Goal: Transaction & Acquisition: Purchase product/service

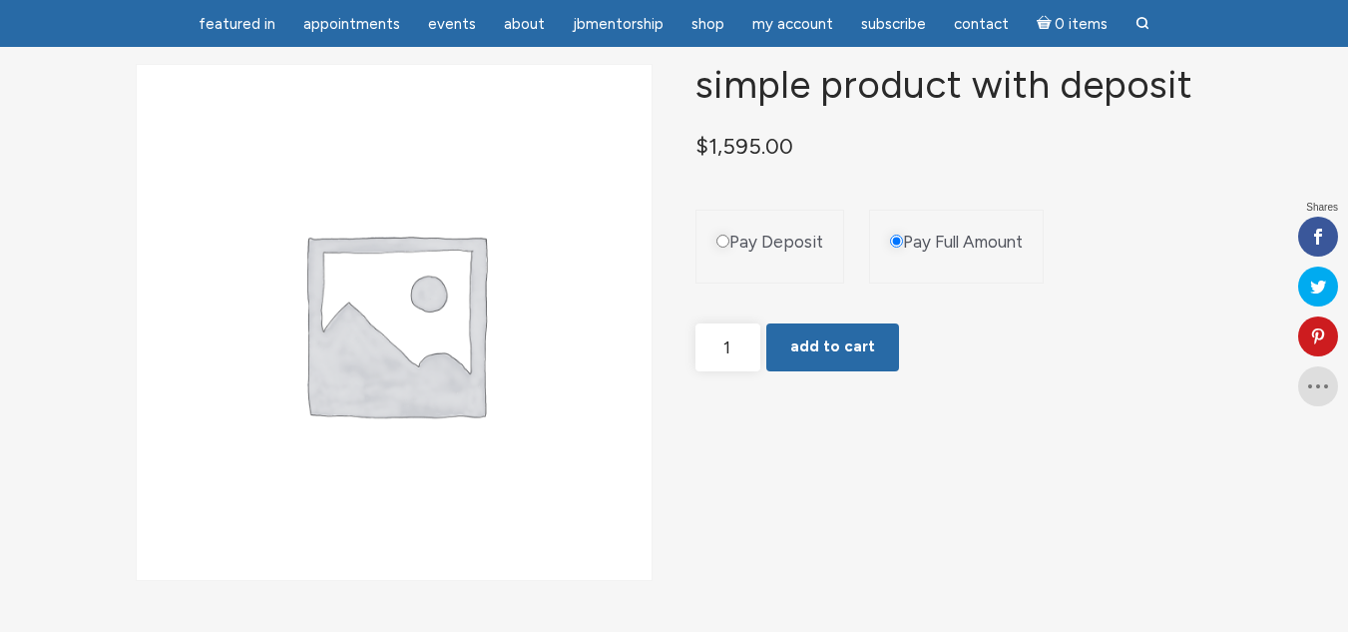
scroll to position [100, 0]
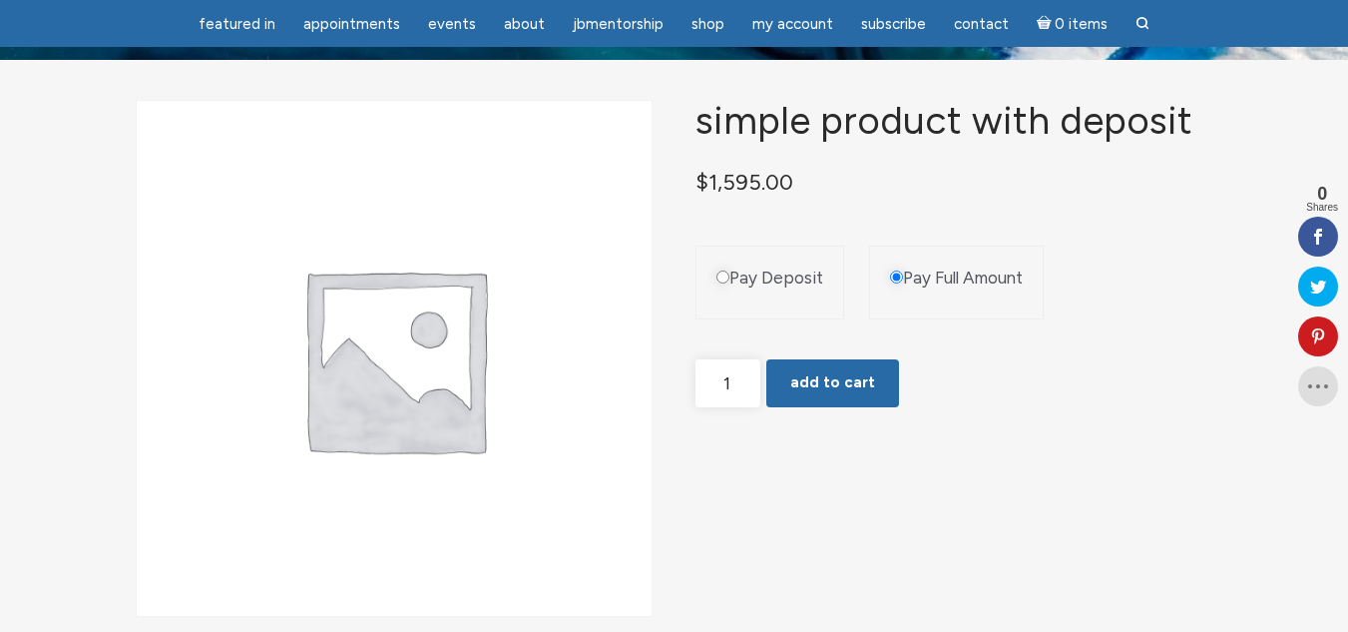
click at [725, 283] on input "Pay Deposit" at bounding box center [723, 276] width 13 height 13
radio input "true"
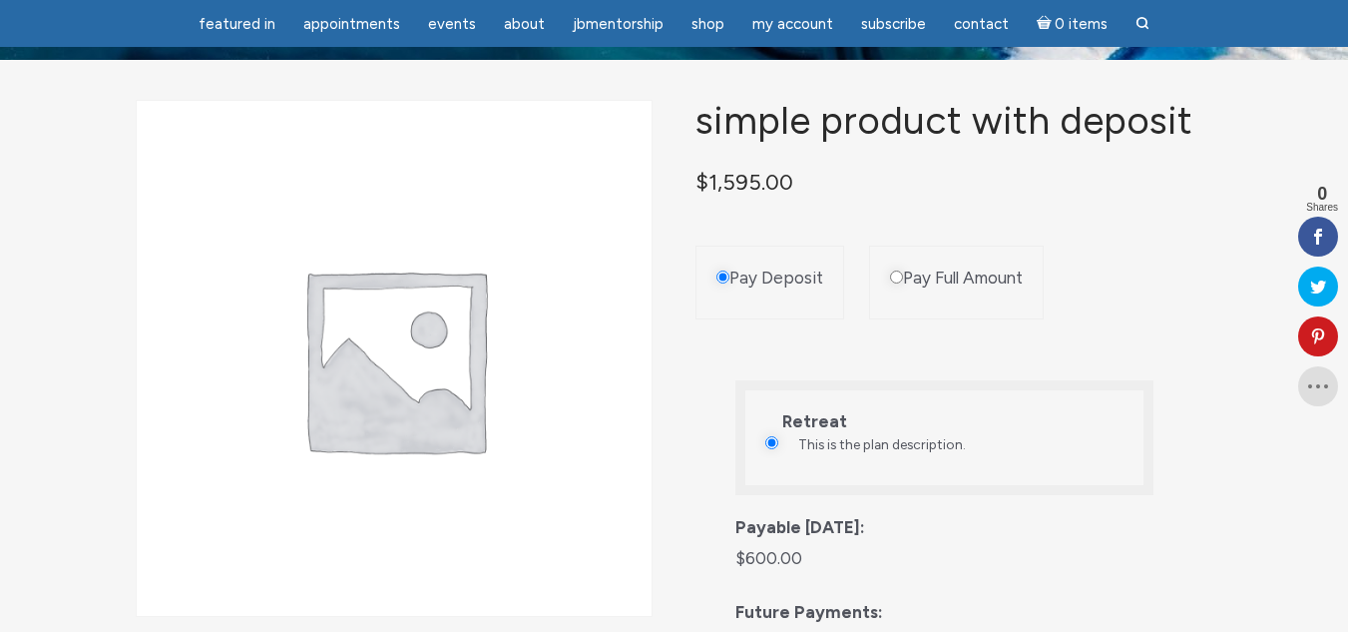
scroll to position [299, 0]
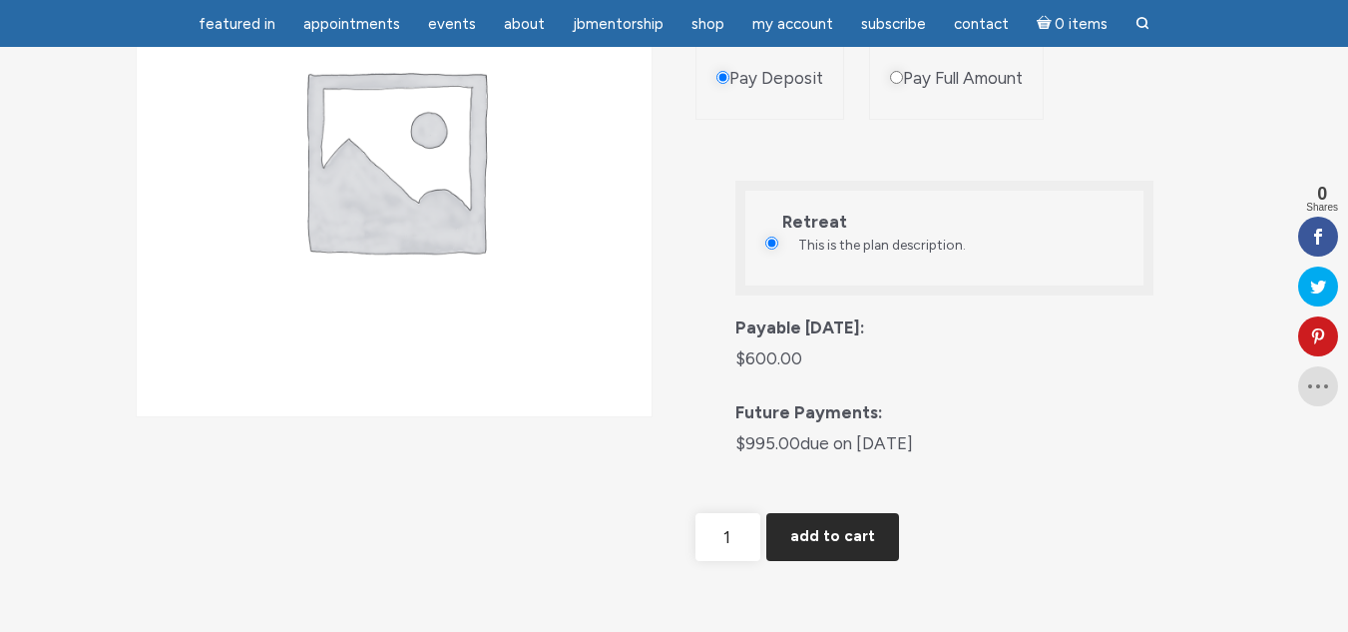
click at [818, 561] on button "Add to cart" at bounding box center [833, 537] width 133 height 48
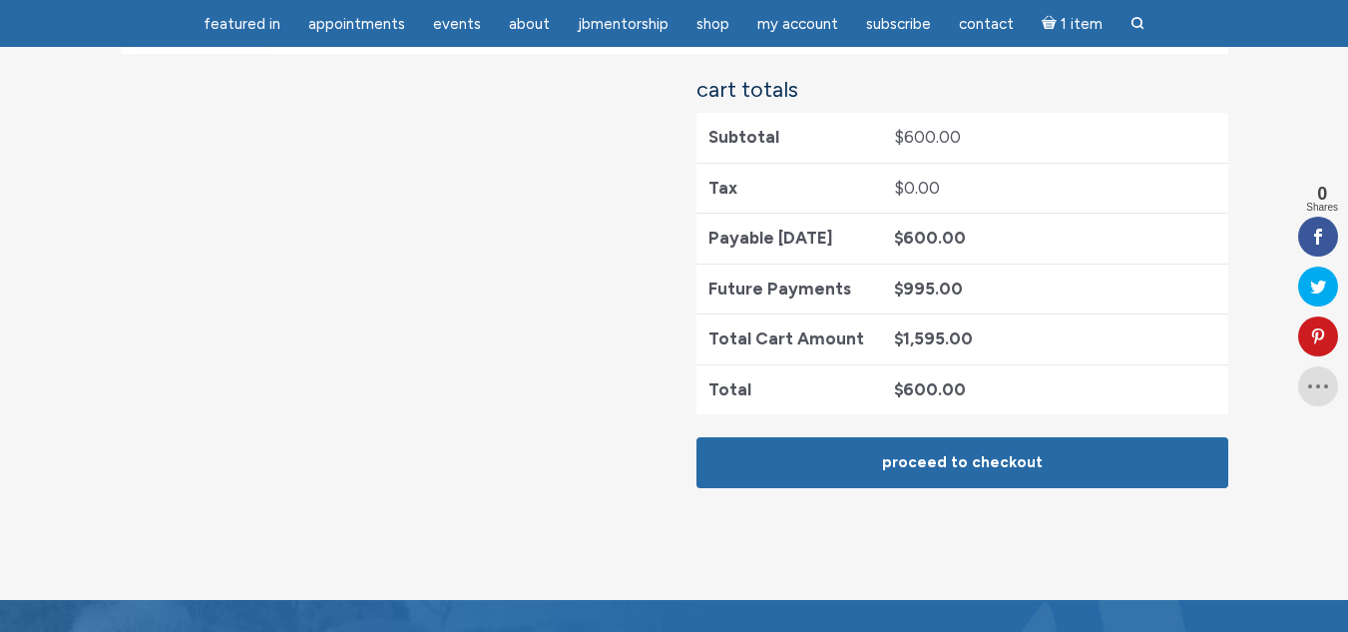
scroll to position [599, 0]
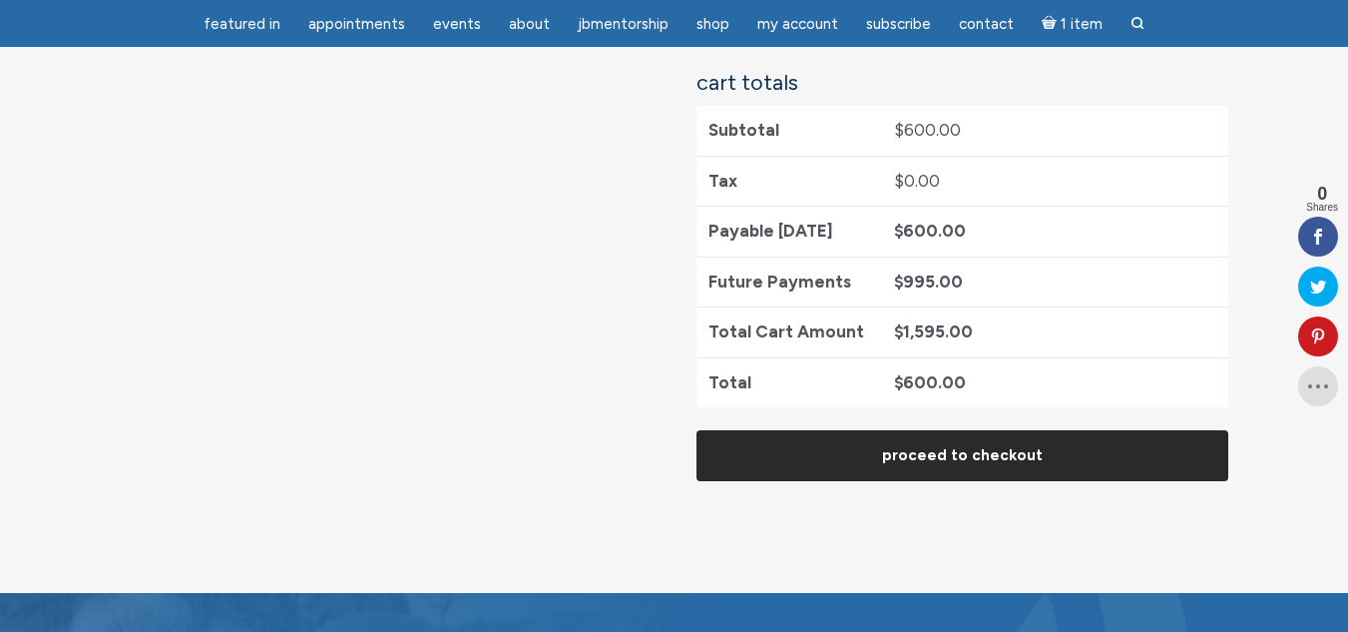
click at [1000, 450] on link "Proceed to checkout" at bounding box center [963, 455] width 532 height 51
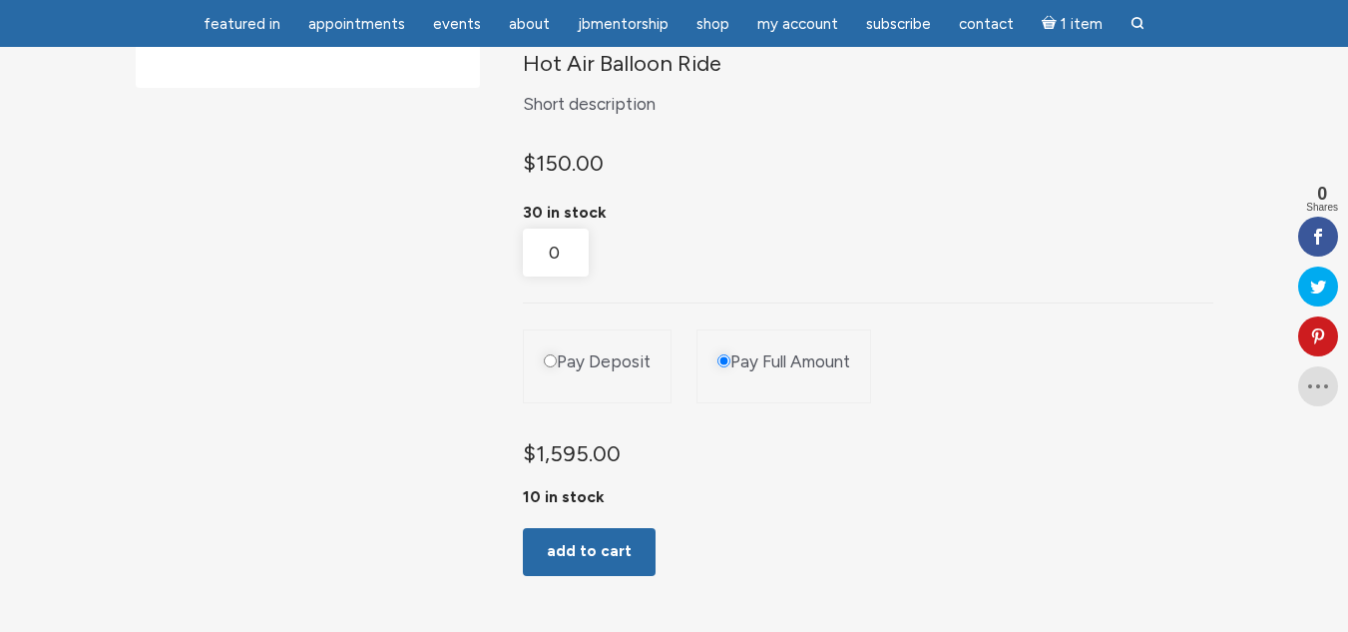
scroll to position [499, 0]
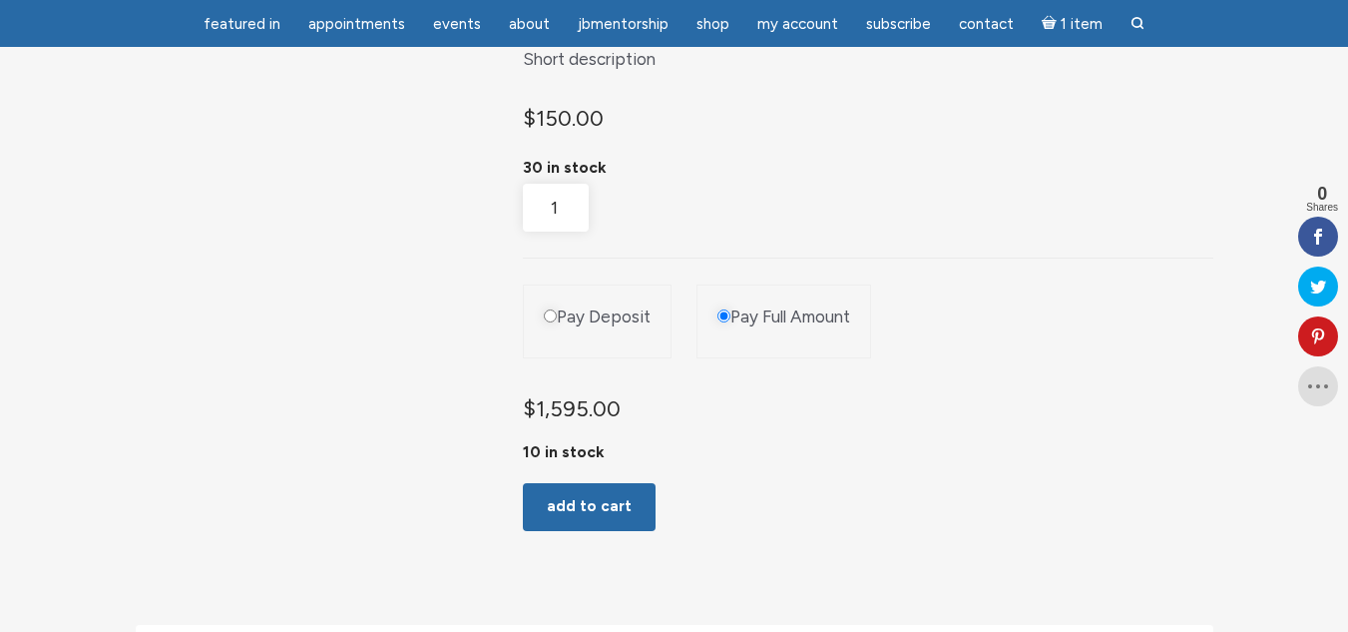
type input "1"
click at [582, 224] on input "1" at bounding box center [555, 208] width 65 height 49
click at [776, 223] on div "$ 150.00 30 in stock Hot Air Balloon Ride quantity 1" at bounding box center [868, 166] width 690 height 134
click at [550, 322] on input "Pay Deposit" at bounding box center [550, 315] width 13 height 13
radio input "true"
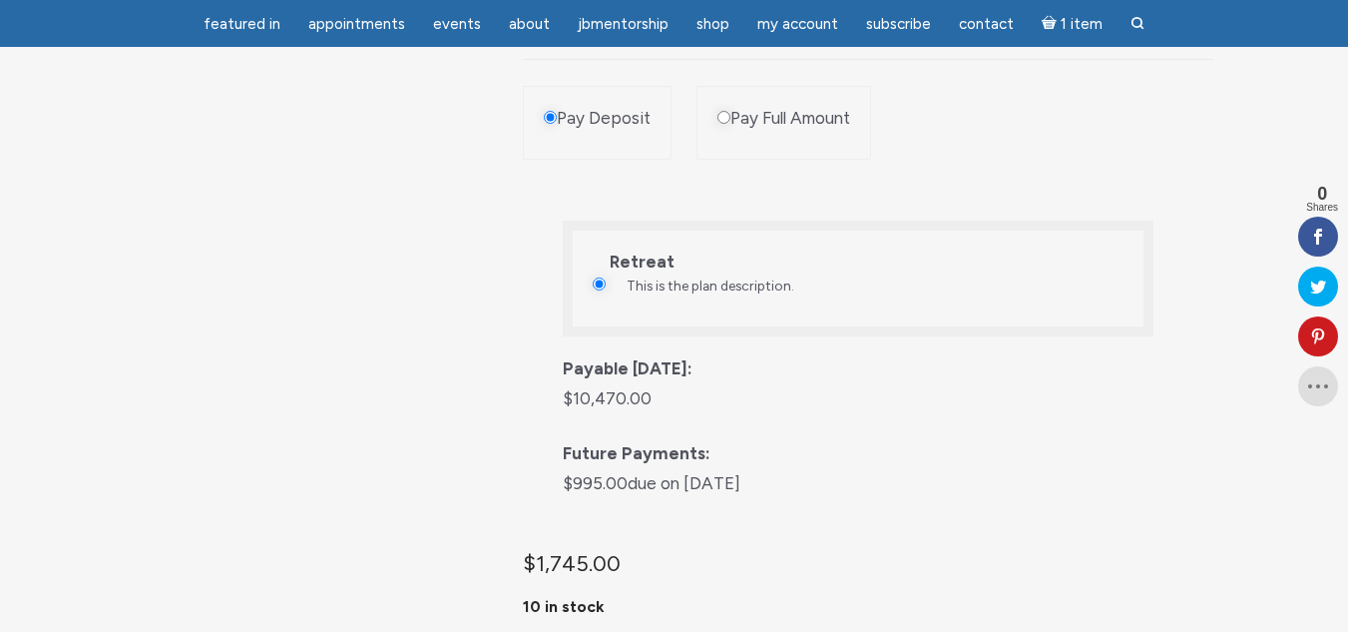
scroll to position [699, 0]
click at [726, 123] on input "Pay Full Amount" at bounding box center [724, 116] width 13 height 13
radio input "true"
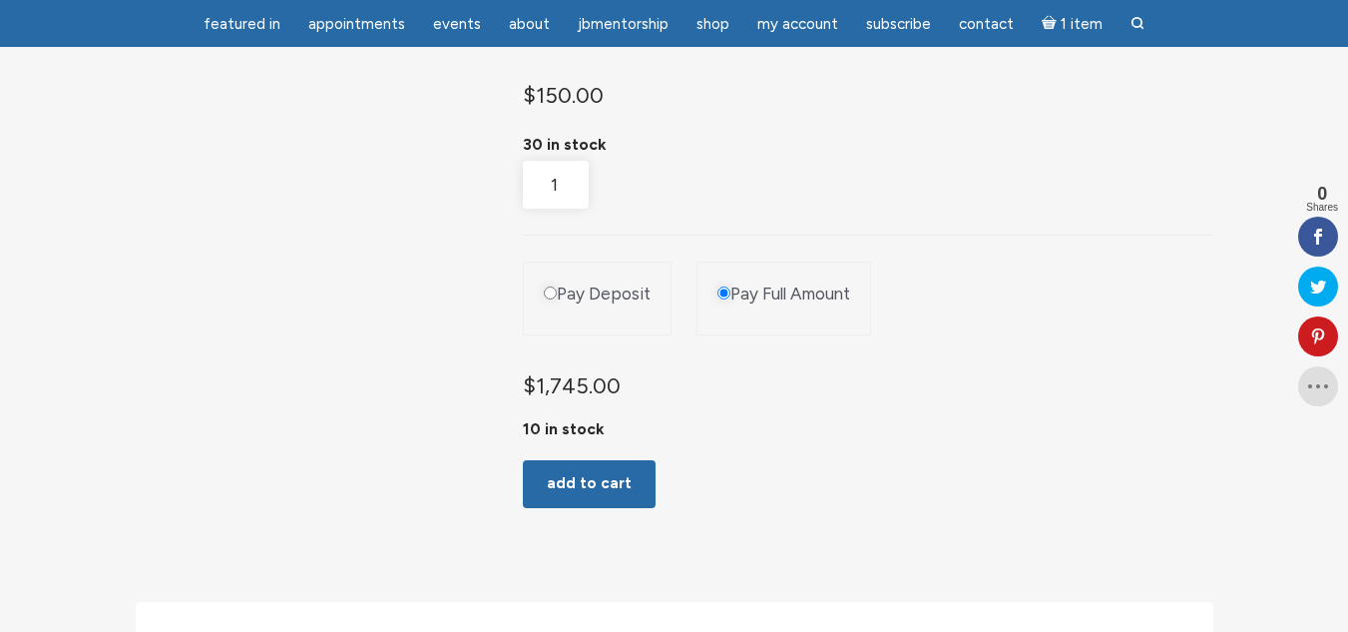
scroll to position [499, 0]
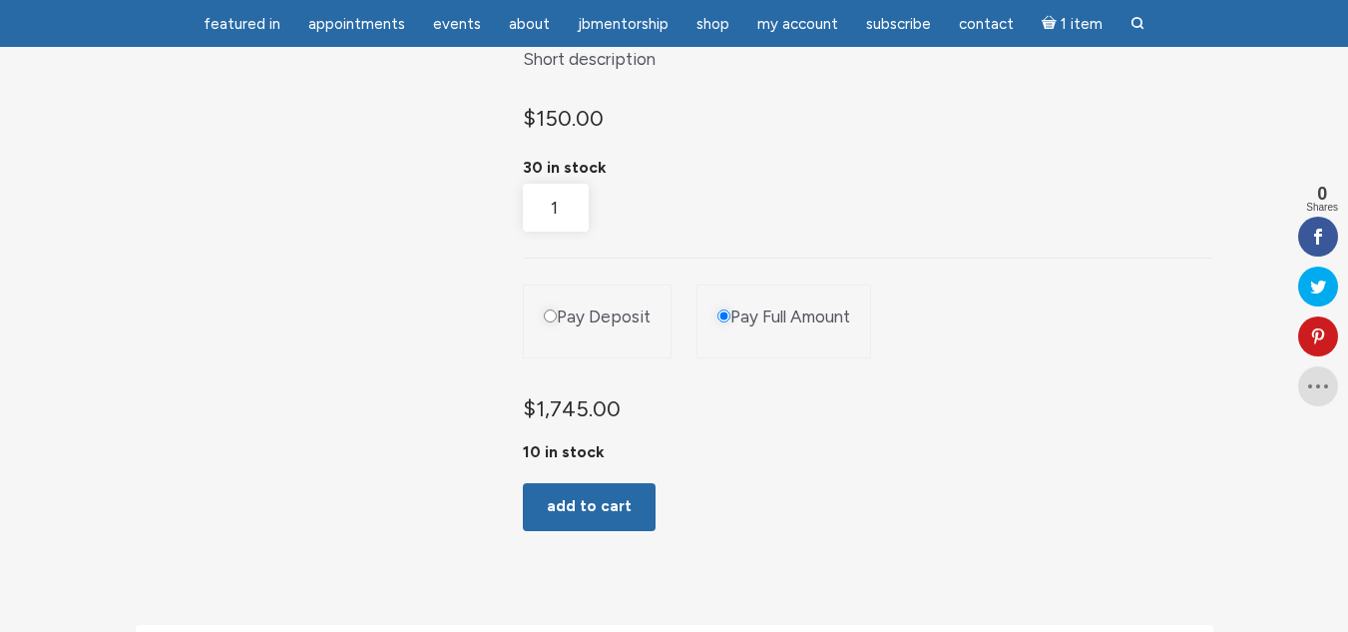
click at [552, 322] on input "Pay Deposit" at bounding box center [550, 315] width 13 height 13
radio input "true"
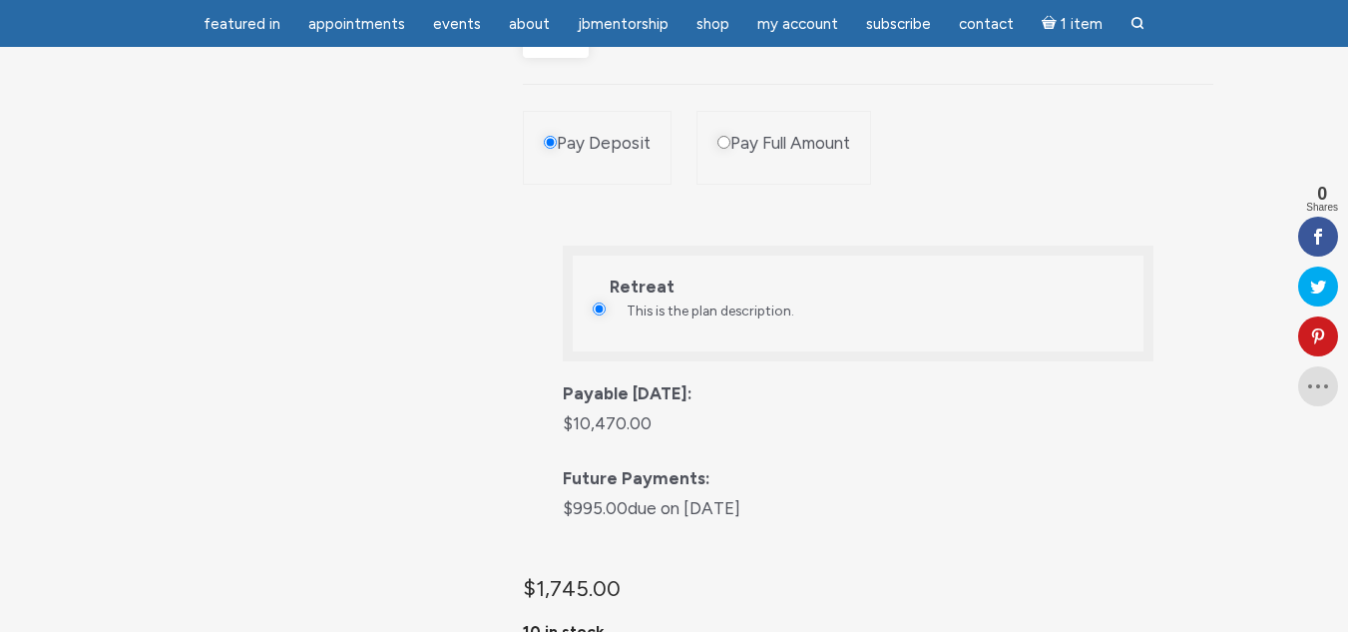
scroll to position [699, 0]
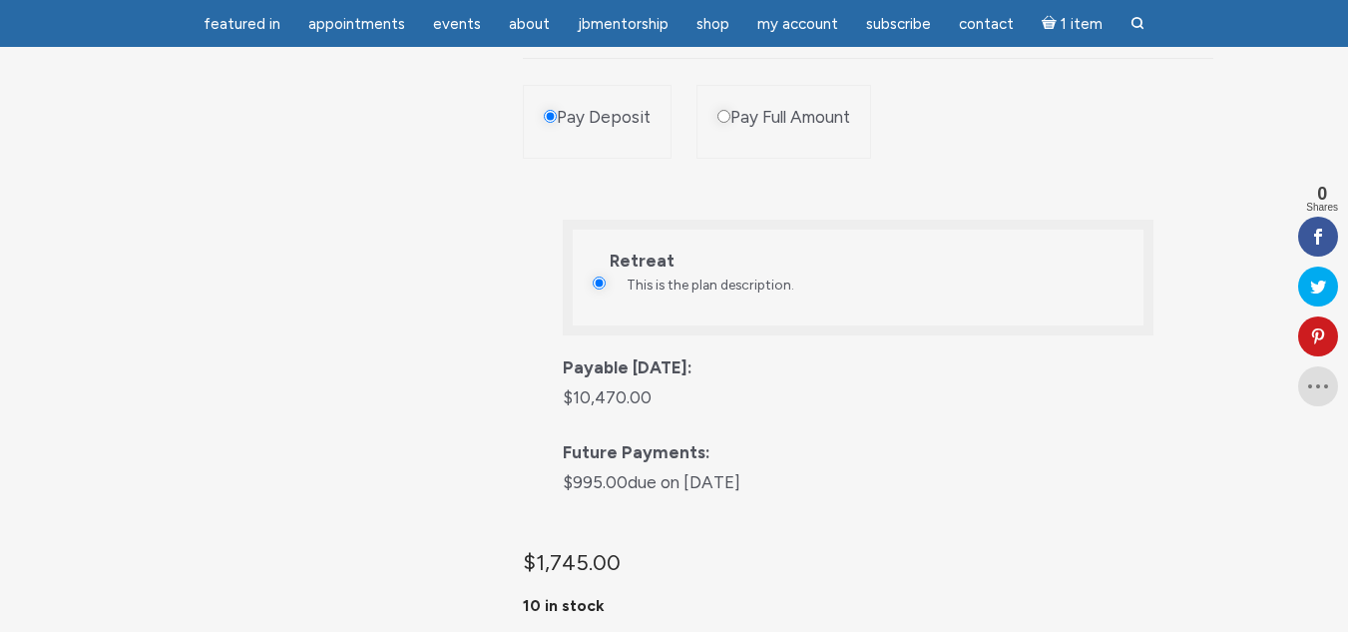
click at [723, 123] on input "Pay Full Amount" at bounding box center [724, 116] width 13 height 13
radio input "true"
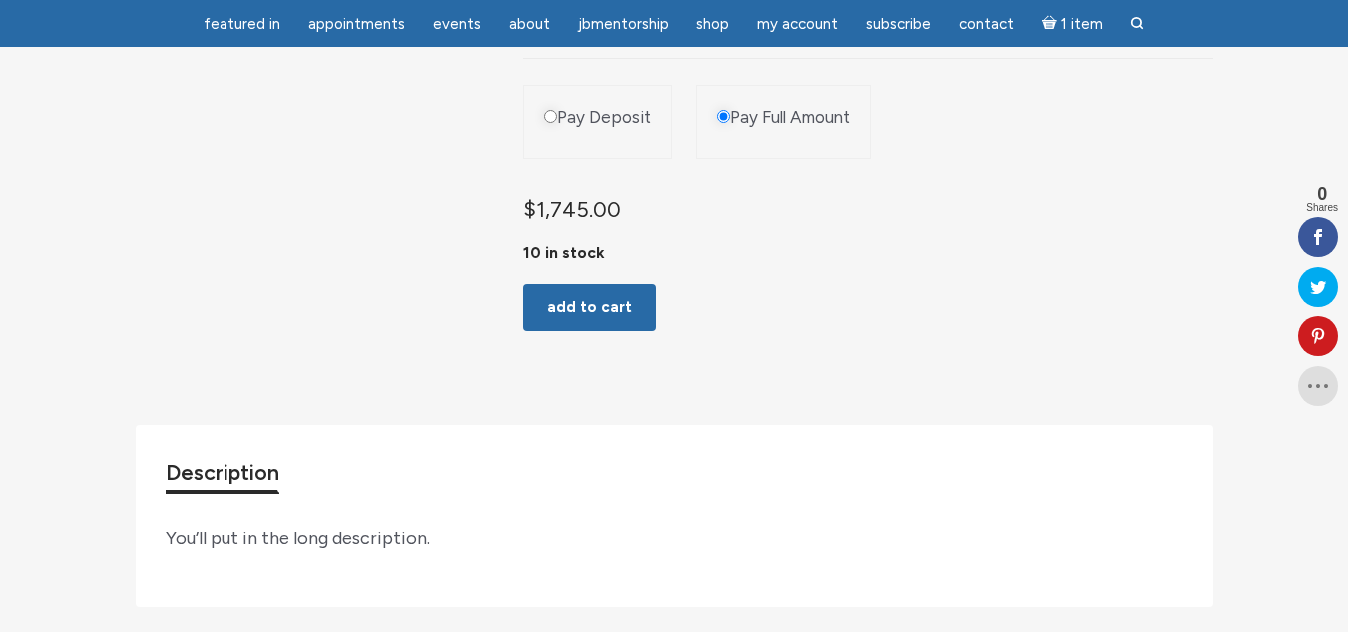
click at [540, 133] on li "Pay Deposit" at bounding box center [597, 122] width 149 height 74
click at [557, 130] on label "Pay Deposit" at bounding box center [604, 118] width 94 height 24
click at [557, 123] on input "Pay Deposit" at bounding box center [550, 116] width 13 height 13
radio input "true"
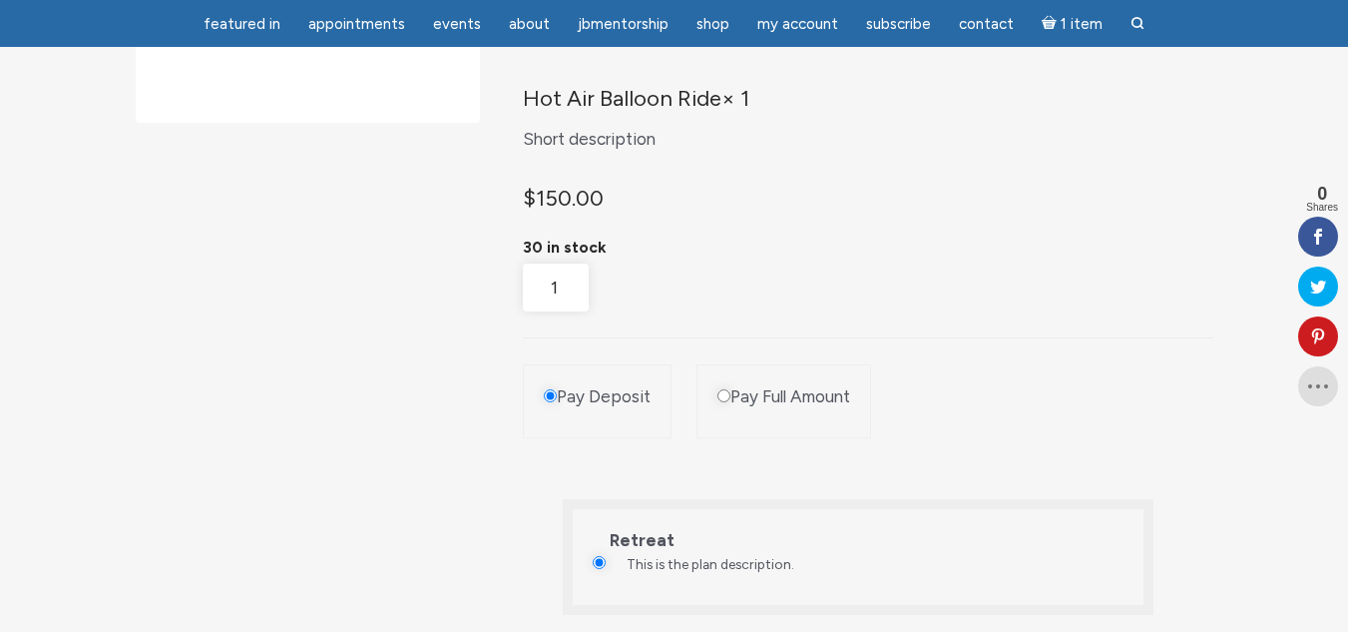
scroll to position [399, 0]
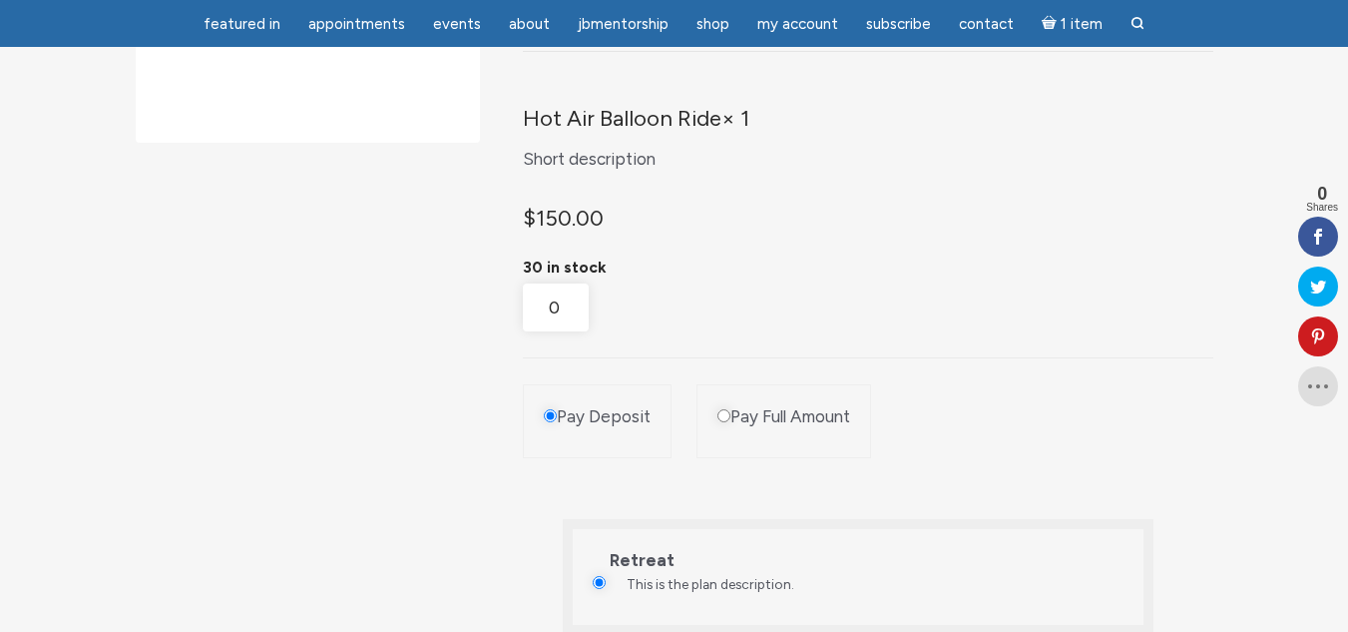
type input "0"
click at [578, 332] on input "0" at bounding box center [555, 307] width 65 height 49
click at [389, 485] on div "Product Bundle with Deposit From: $ 1,595.00 Short description Add additional a…" at bounding box center [675, 529] width 1078 height 1459
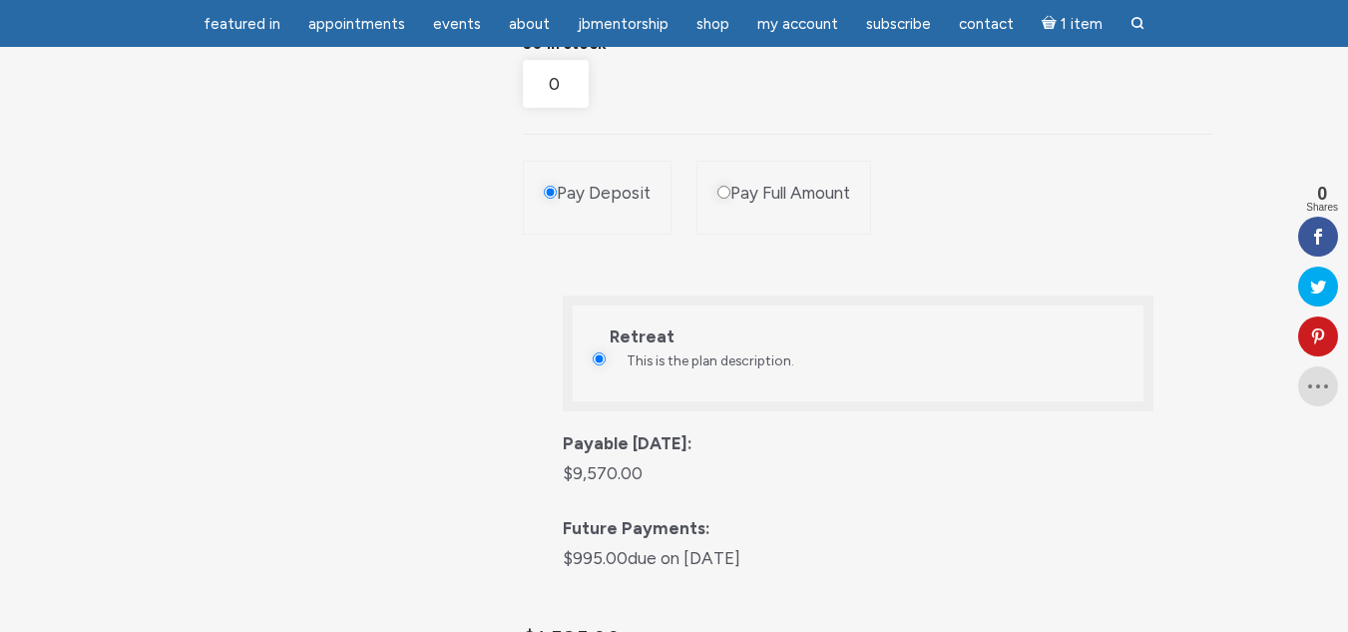
scroll to position [599, 0]
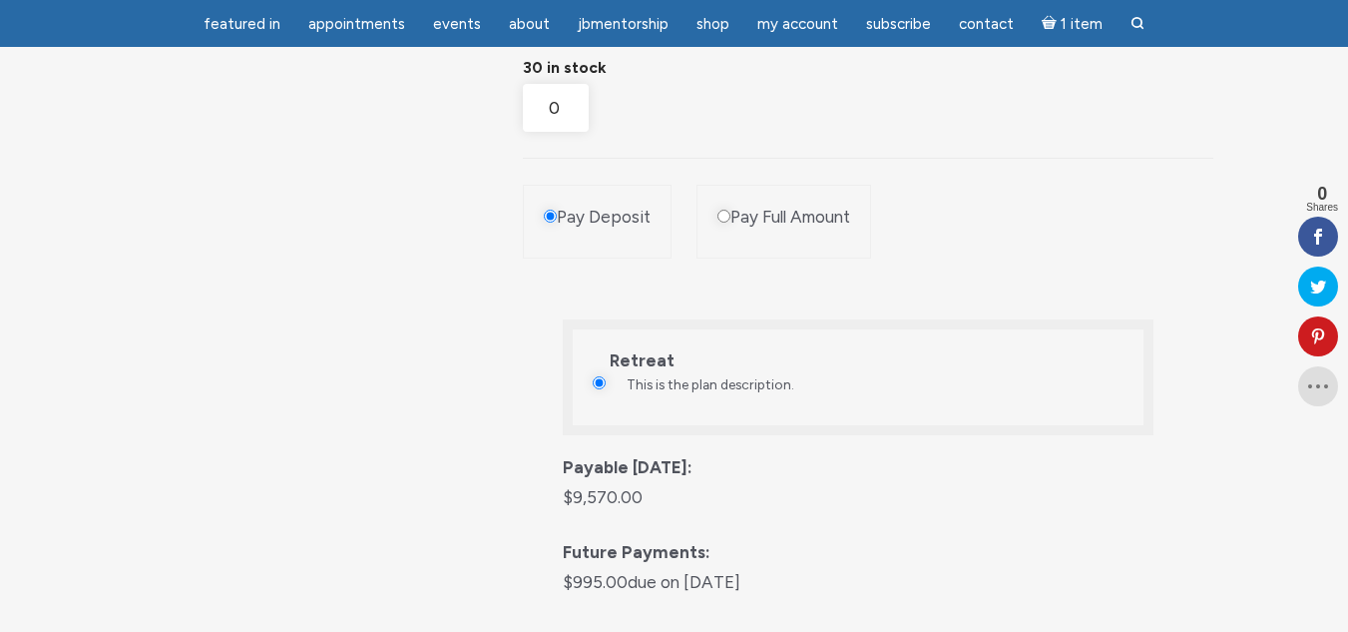
click at [725, 223] on input "Pay Full Amount" at bounding box center [724, 216] width 13 height 13
radio input "true"
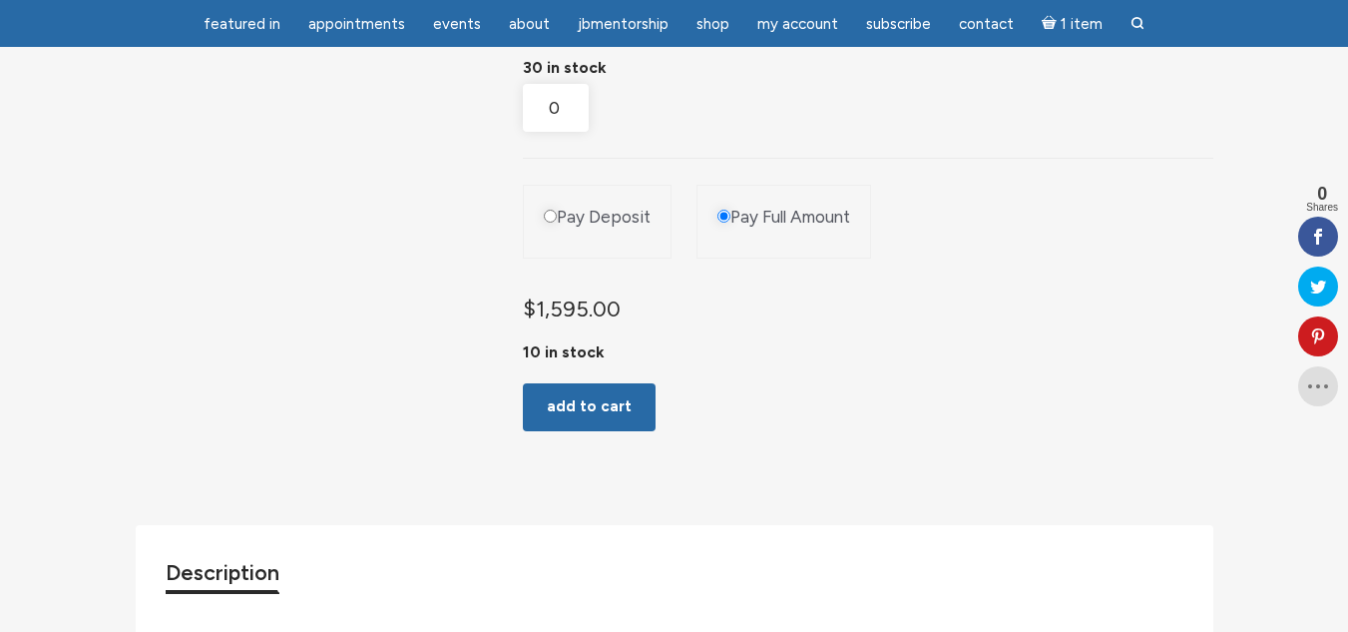
click at [545, 223] on input "Pay Deposit" at bounding box center [550, 216] width 13 height 13
radio input "true"
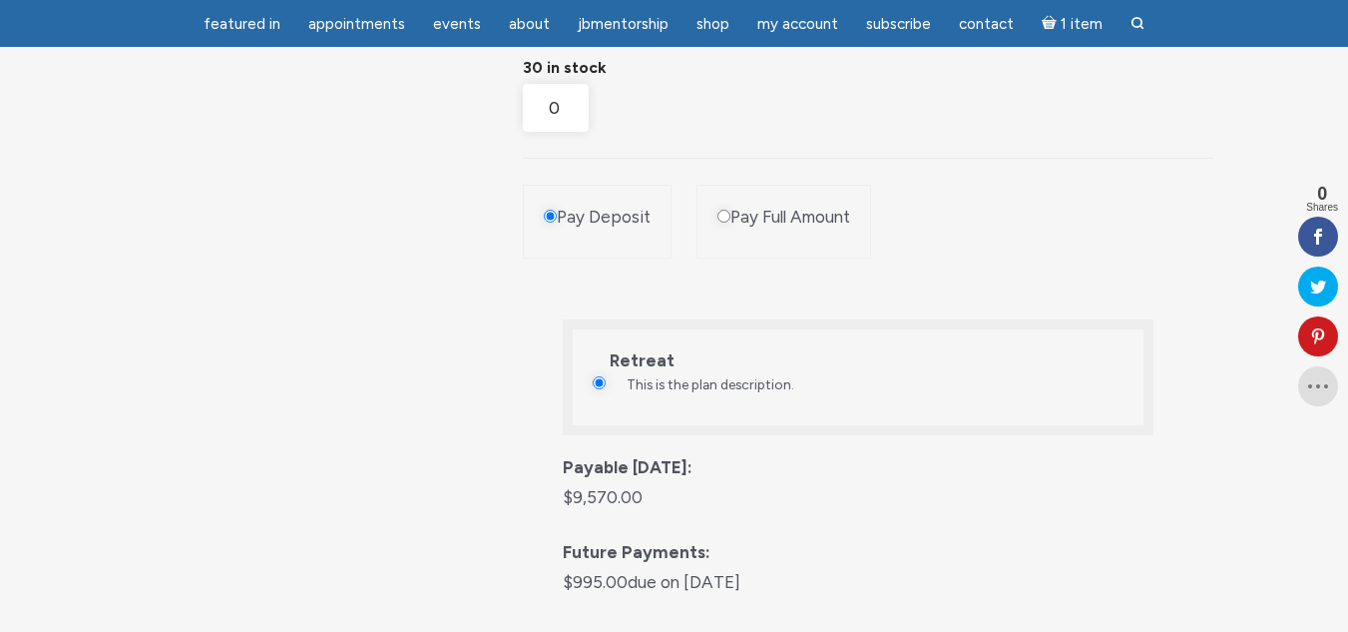
drag, startPoint x: 725, startPoint y: 238, endPoint x: 723, endPoint y: 252, distance: 14.1
click at [724, 246] on li "Pay Full Amount" at bounding box center [784, 222] width 175 height 74
click at [725, 223] on input "Pay Full Amount" at bounding box center [724, 216] width 13 height 13
radio input "true"
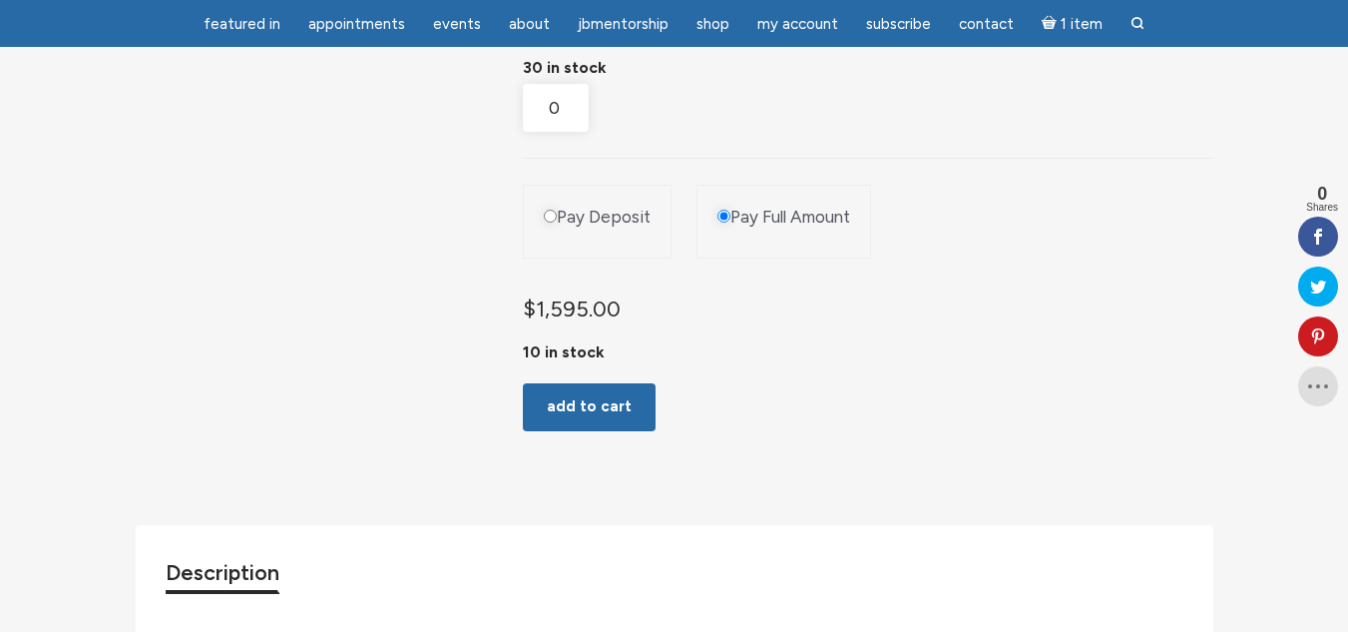
click at [556, 223] on input "Pay Deposit" at bounding box center [550, 216] width 13 height 13
radio input "true"
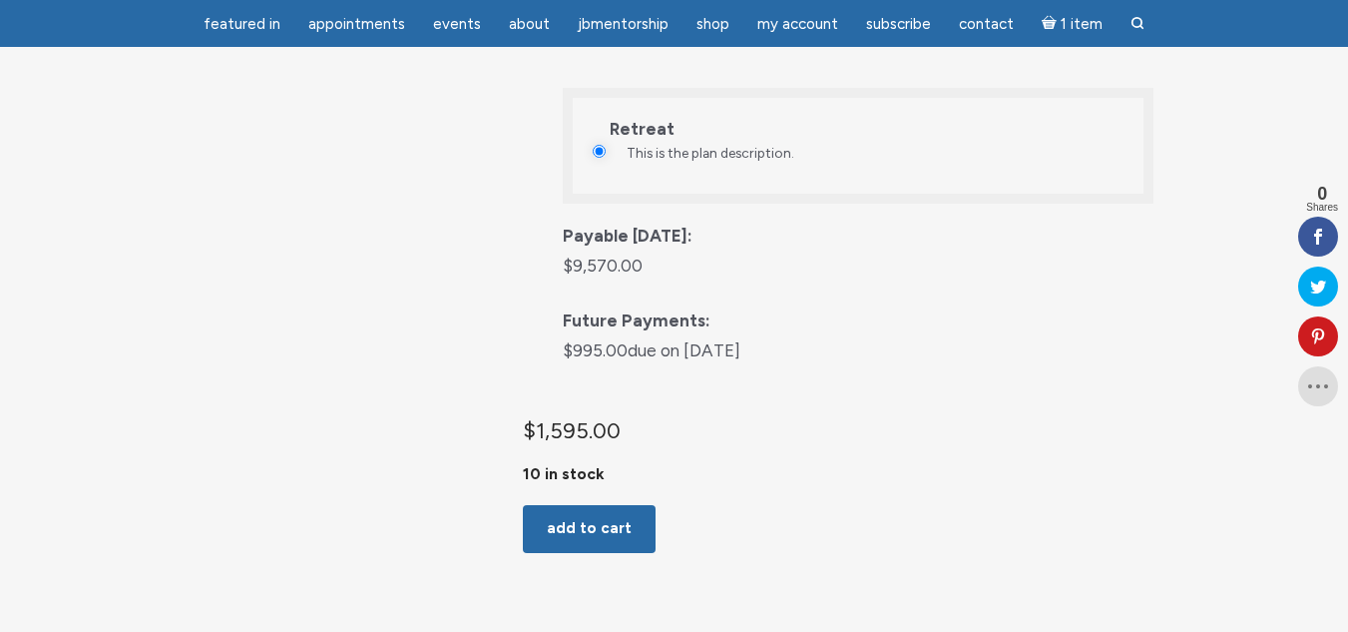
scroll to position [798, 0]
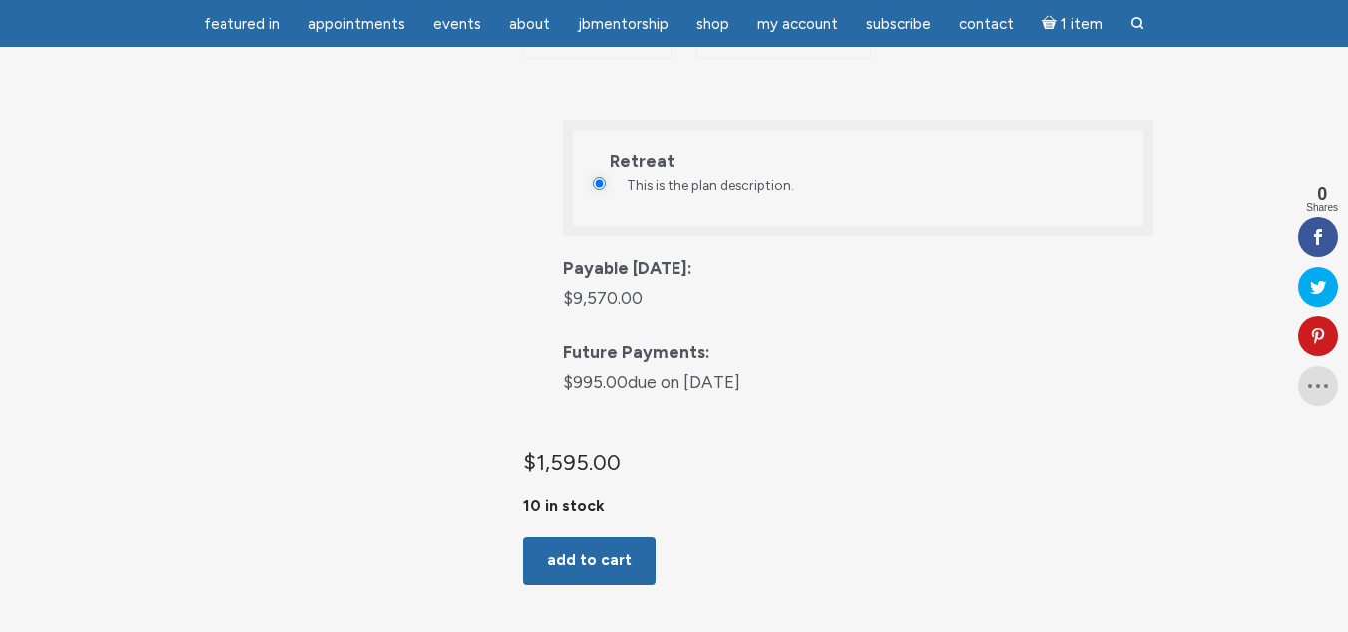
click at [2, 491] on div "Product Bundle with Deposit From: $ 1,595.00 Short description Add additional a…" at bounding box center [674, 180] width 1348 height 1639
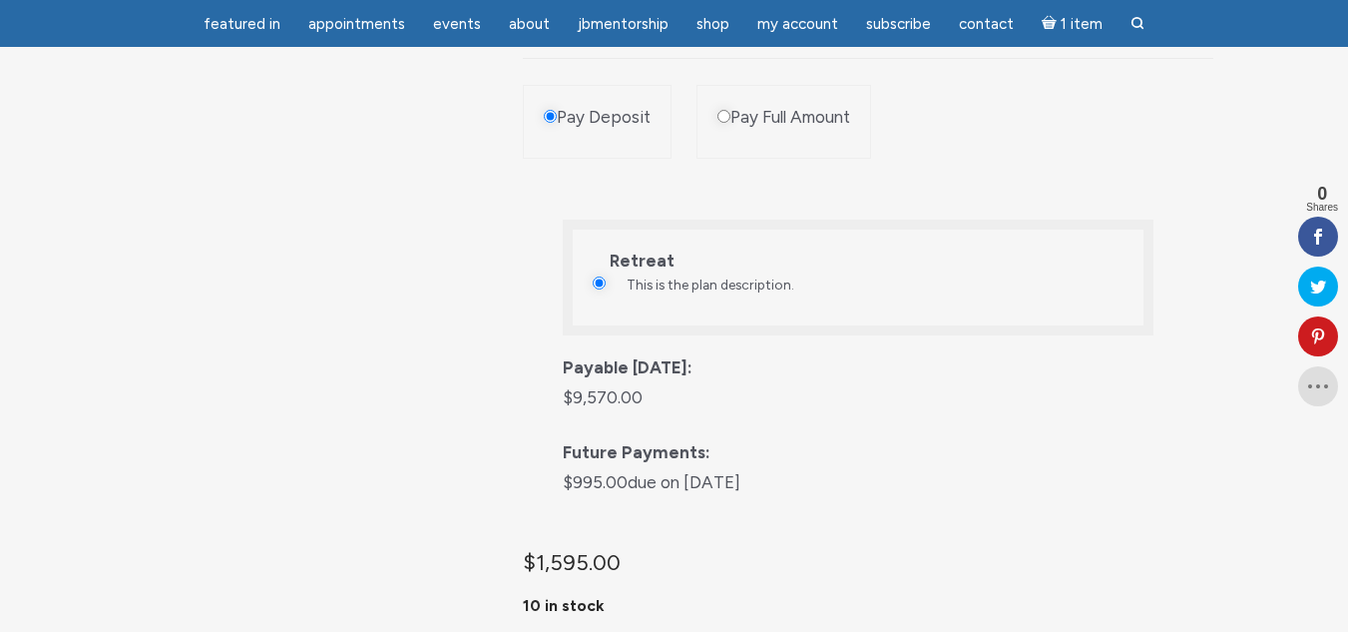
click at [402, 434] on div "Product Bundle with Deposit From: $ 1,595.00 Short description Add additional a…" at bounding box center [675, 230] width 1078 height 1459
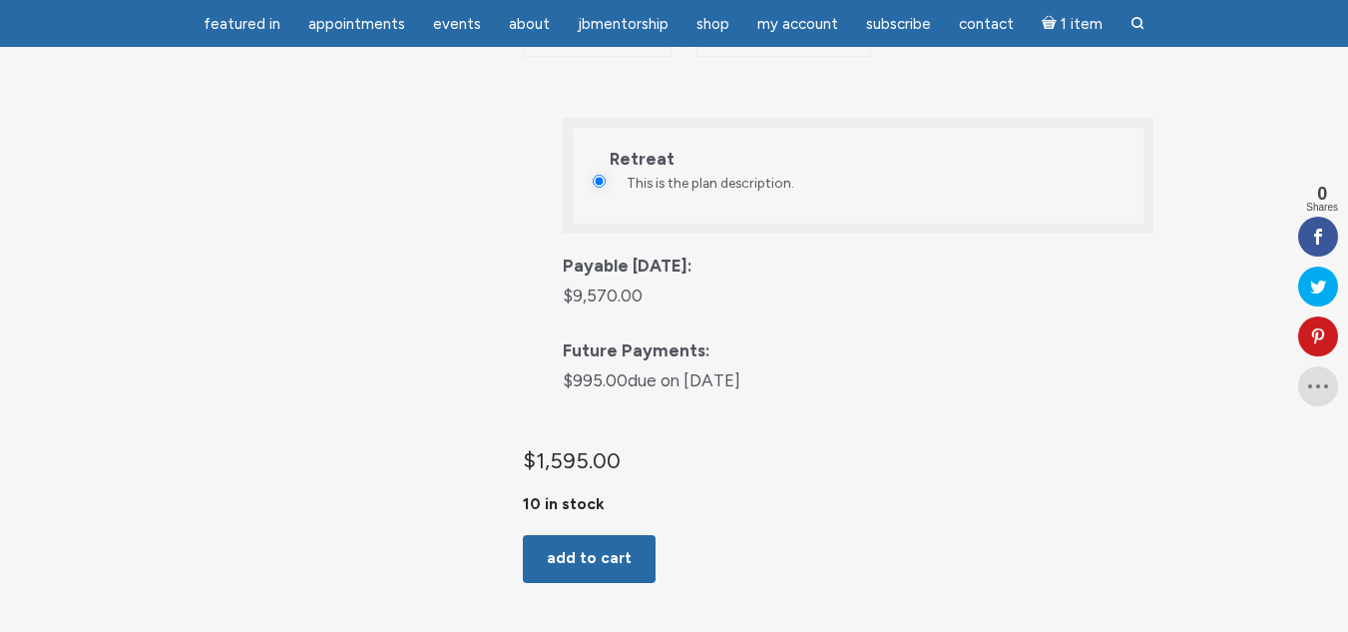
scroll to position [798, 0]
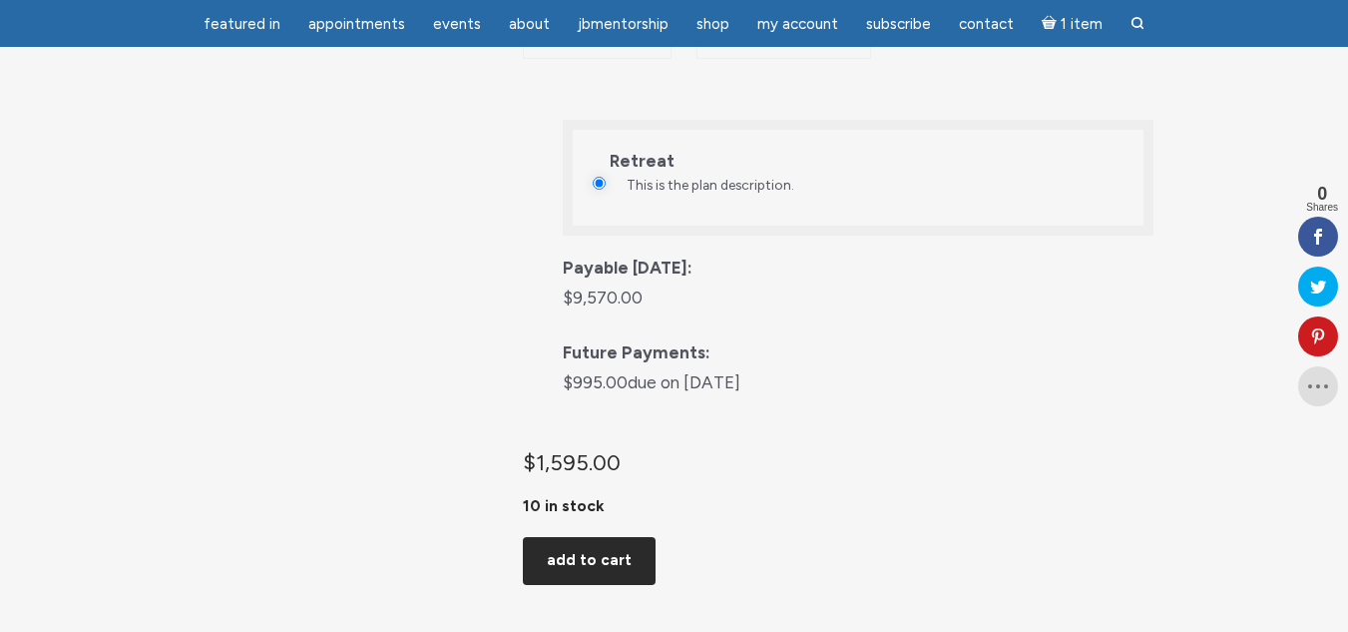
click at [573, 585] on button "Add to cart" at bounding box center [589, 561] width 133 height 48
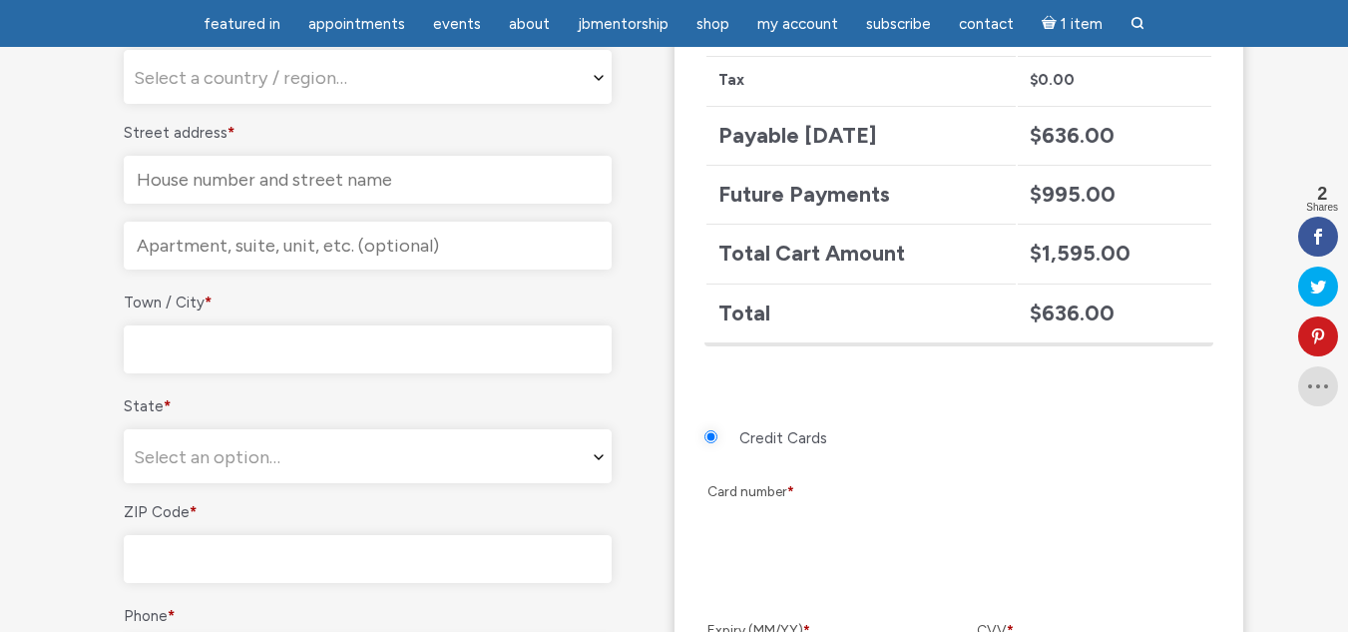
scroll to position [1098, 0]
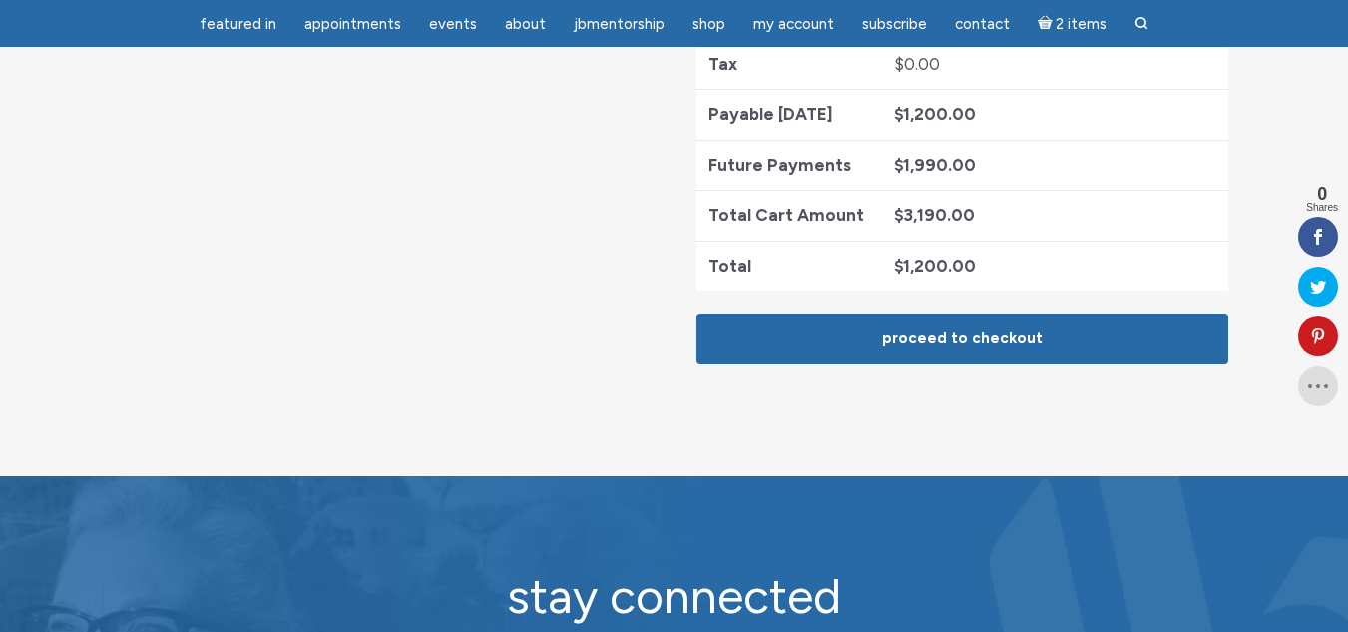
scroll to position [399, 0]
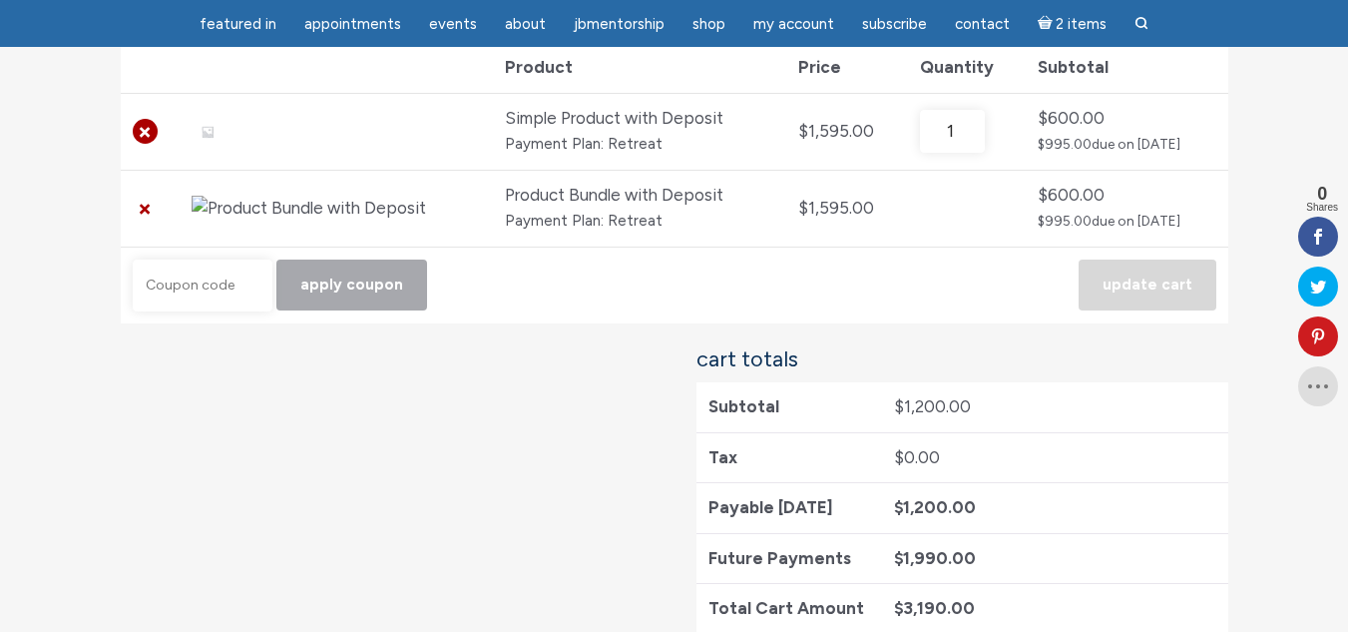
click at [143, 136] on link "×" at bounding box center [146, 132] width 26 height 26
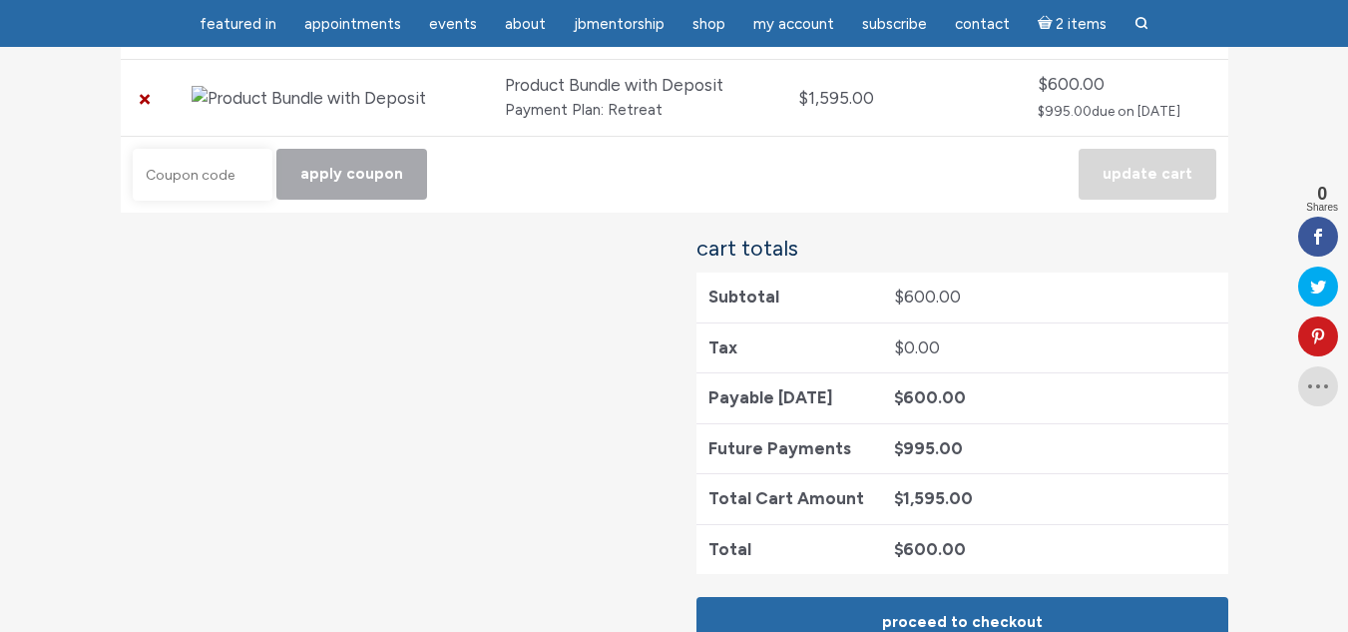
scroll to position [420, 0]
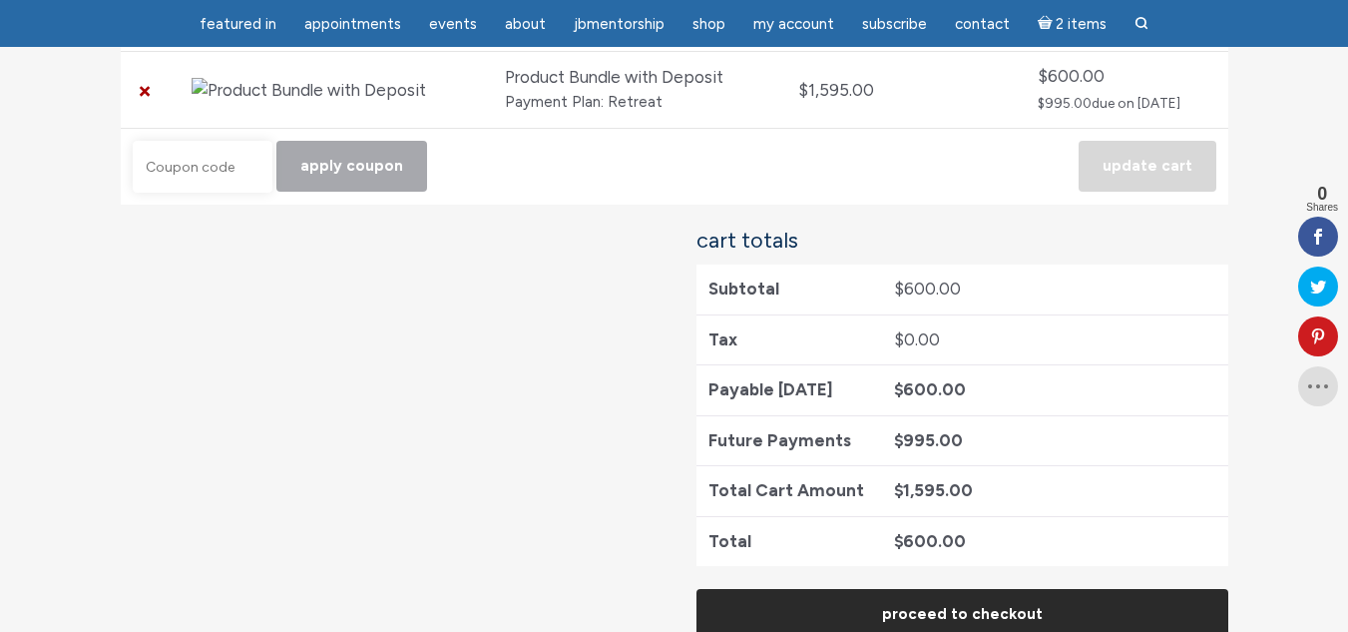
click at [909, 617] on link "Proceed to checkout" at bounding box center [963, 614] width 532 height 51
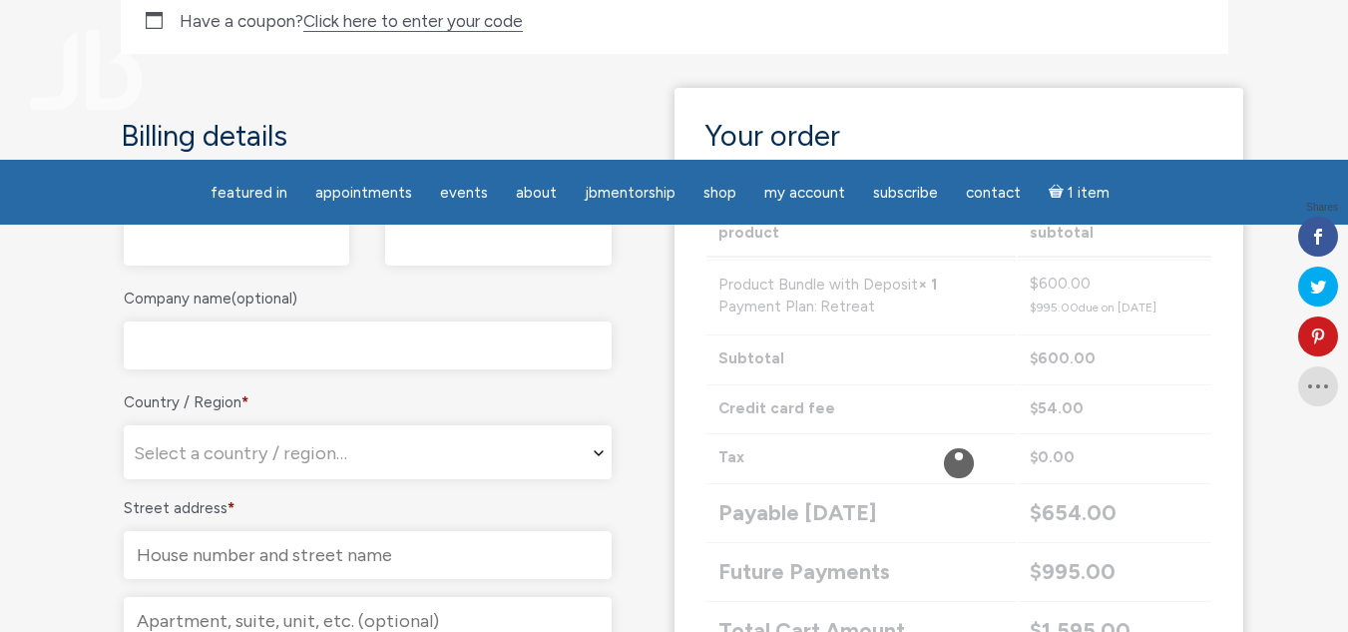
scroll to position [299, 0]
